Goal: Check status: Check status

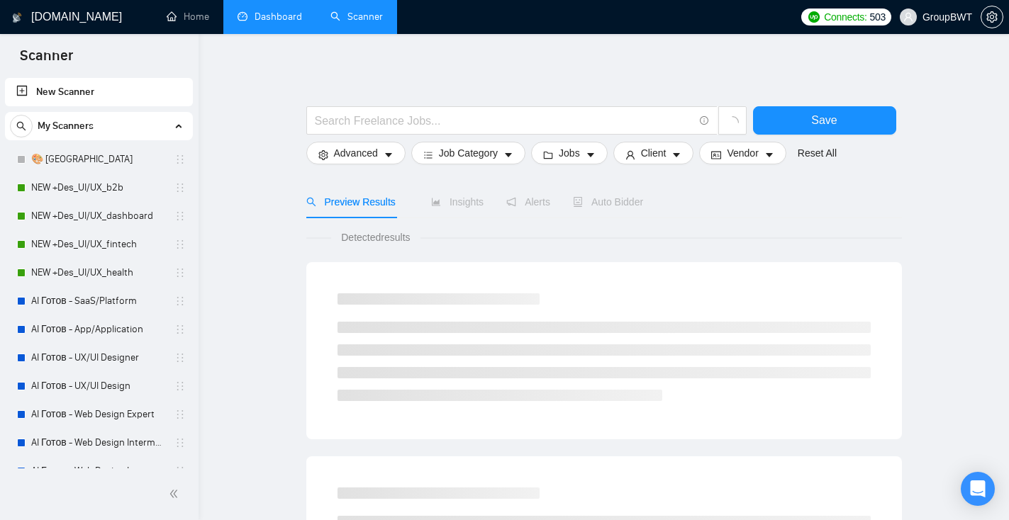
click at [268, 13] on link "Dashboard" at bounding box center [270, 17] width 65 height 12
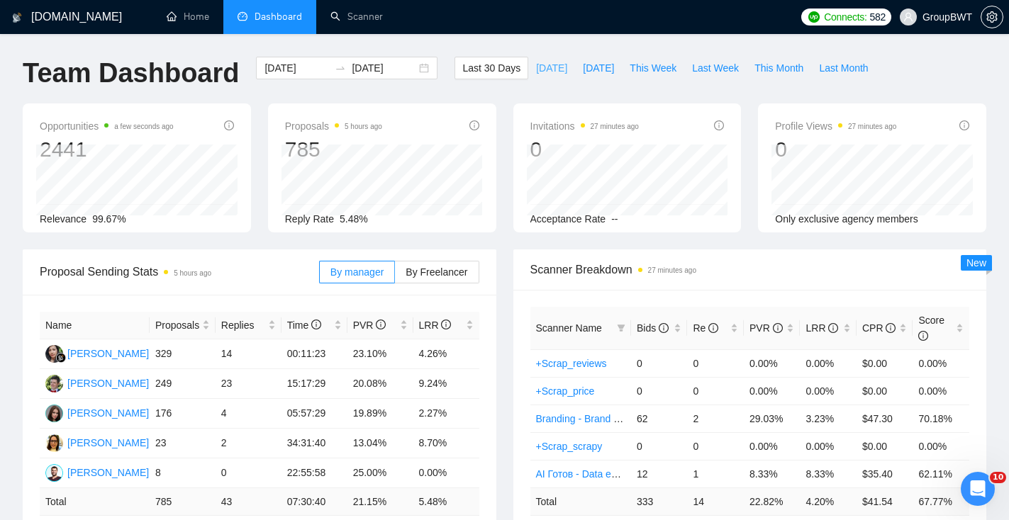
click at [547, 65] on span "[DATE]" at bounding box center [551, 68] width 31 height 16
type input "[DATE]"
